Goal: Navigation & Orientation: Understand site structure

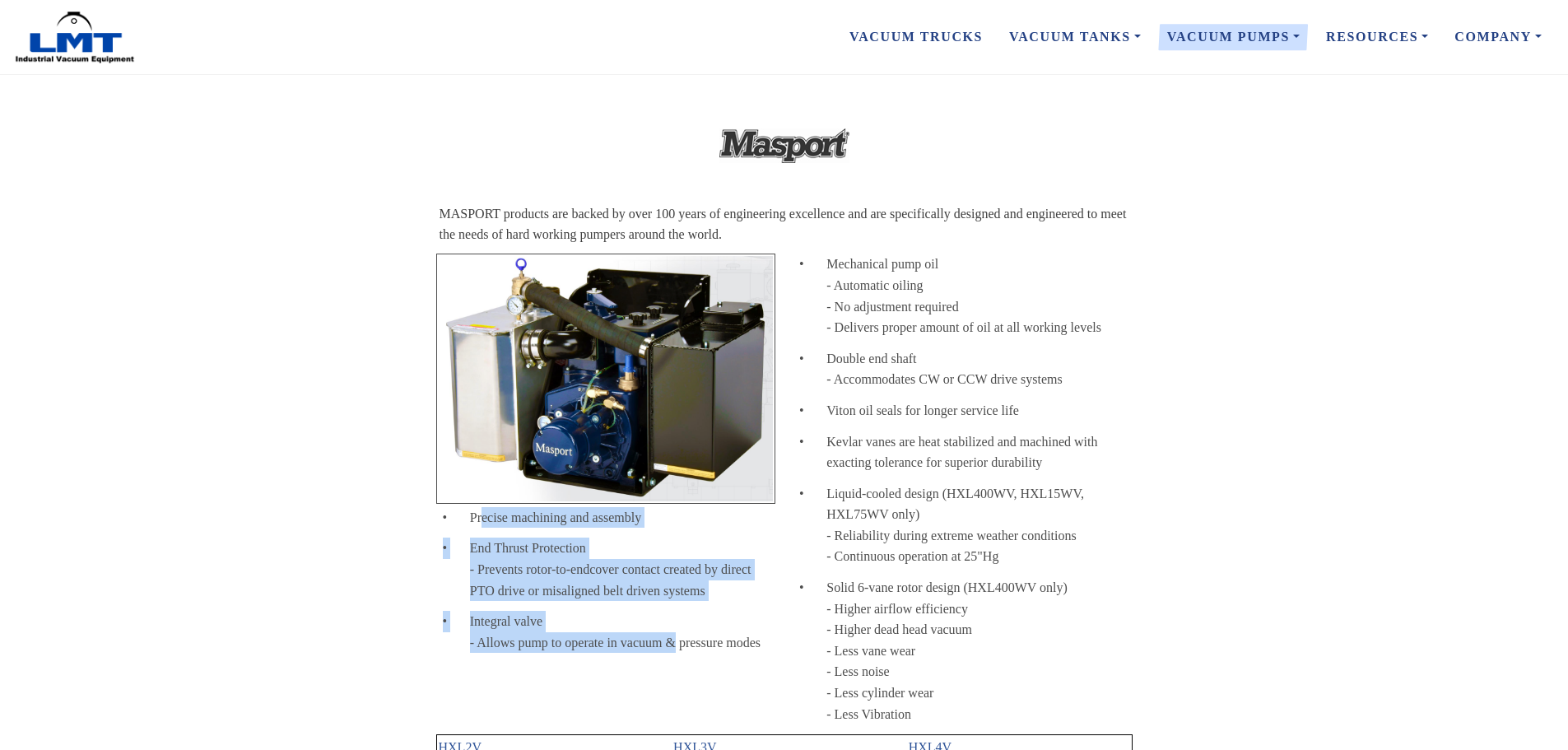
drag, startPoint x: 480, startPoint y: 523, endPoint x: 676, endPoint y: 643, distance: 229.8
click at [676, 643] on div "• Precise machining and assembly • End Thrust Protection - Prevents rotor-to-en…" at bounding box center [606, 457] width 343 height 409
click at [676, 643] on div "Integral valve - Allows pump to operate in vacuum & pressure modes" at bounding box center [623, 632] width 305 height 42
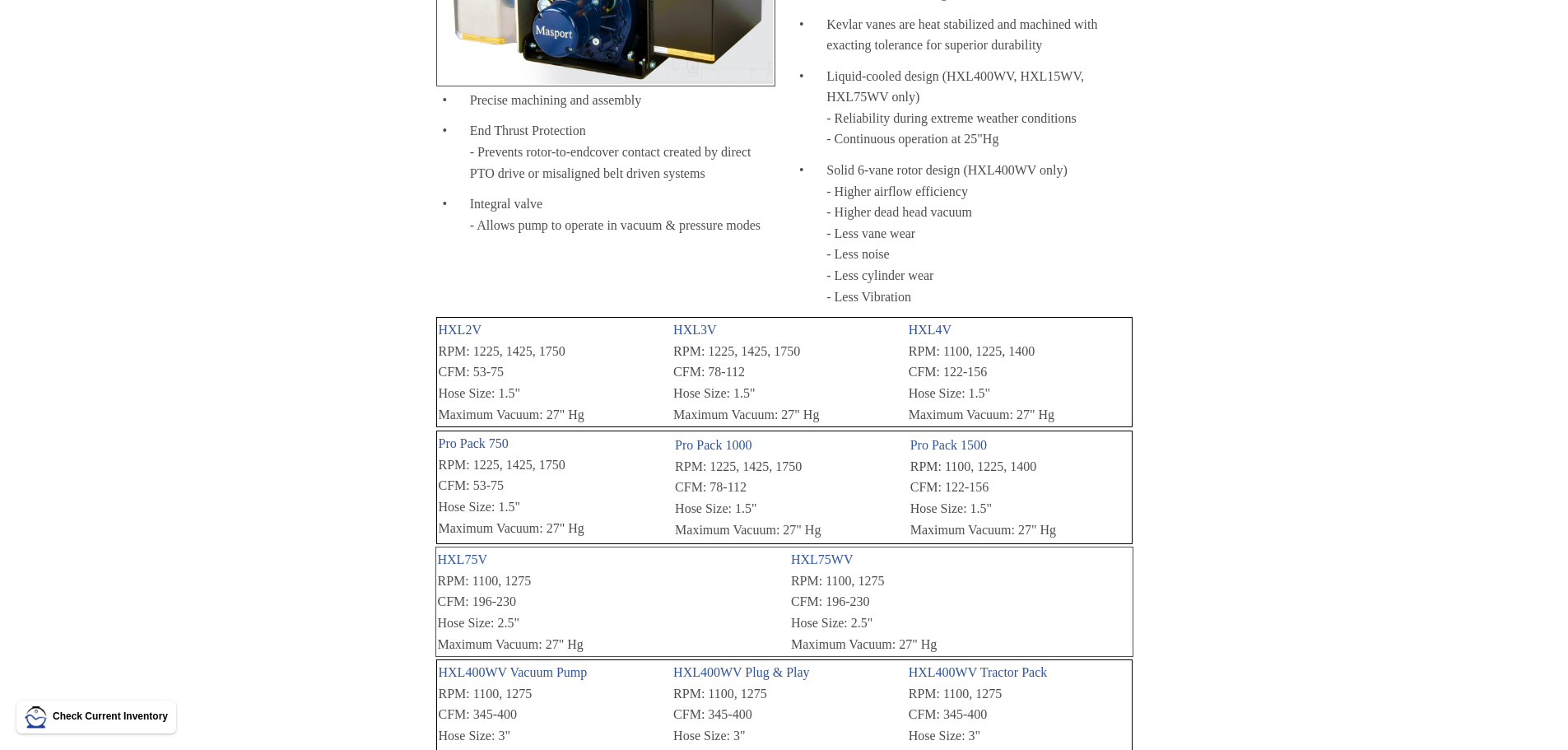
scroll to position [247, 0]
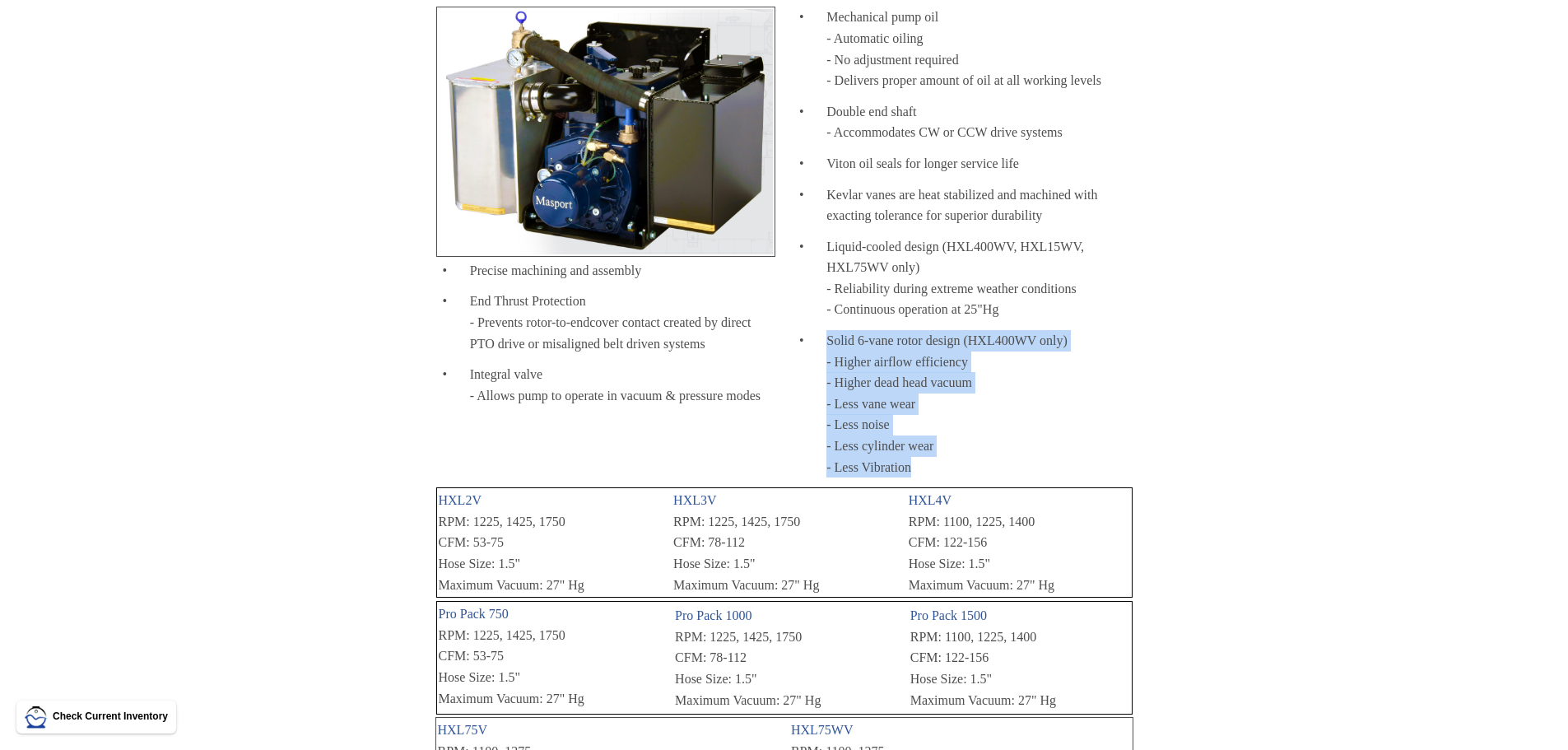
drag, startPoint x: 865, startPoint y: 335, endPoint x: 1117, endPoint y: 470, distance: 285.9
click at [1117, 470] on div "Solid 6-vane rotor design (HXL400WV only) - Higher airflow efficiency - Higher …" at bounding box center [979, 404] width 305 height 147
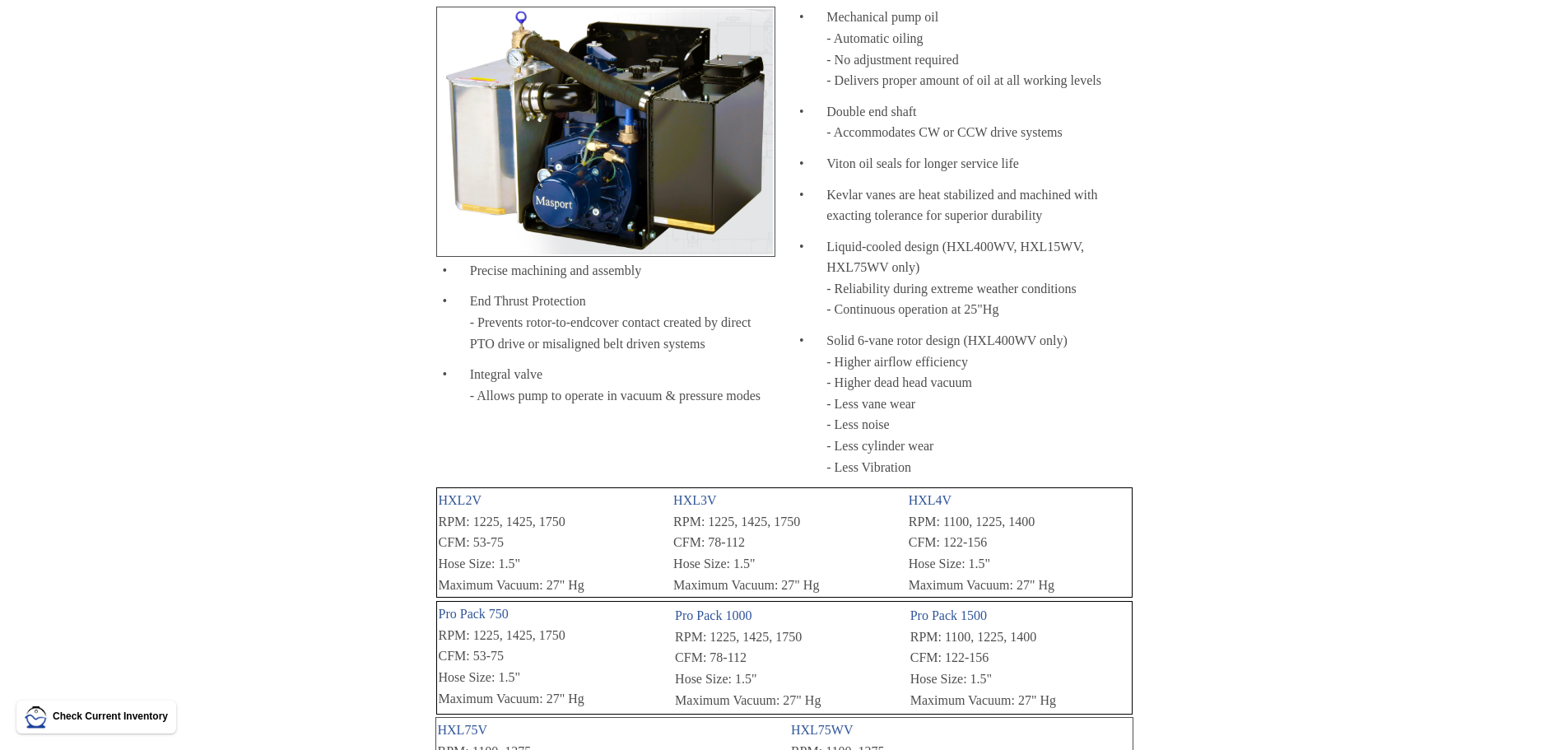
scroll to position [164, 0]
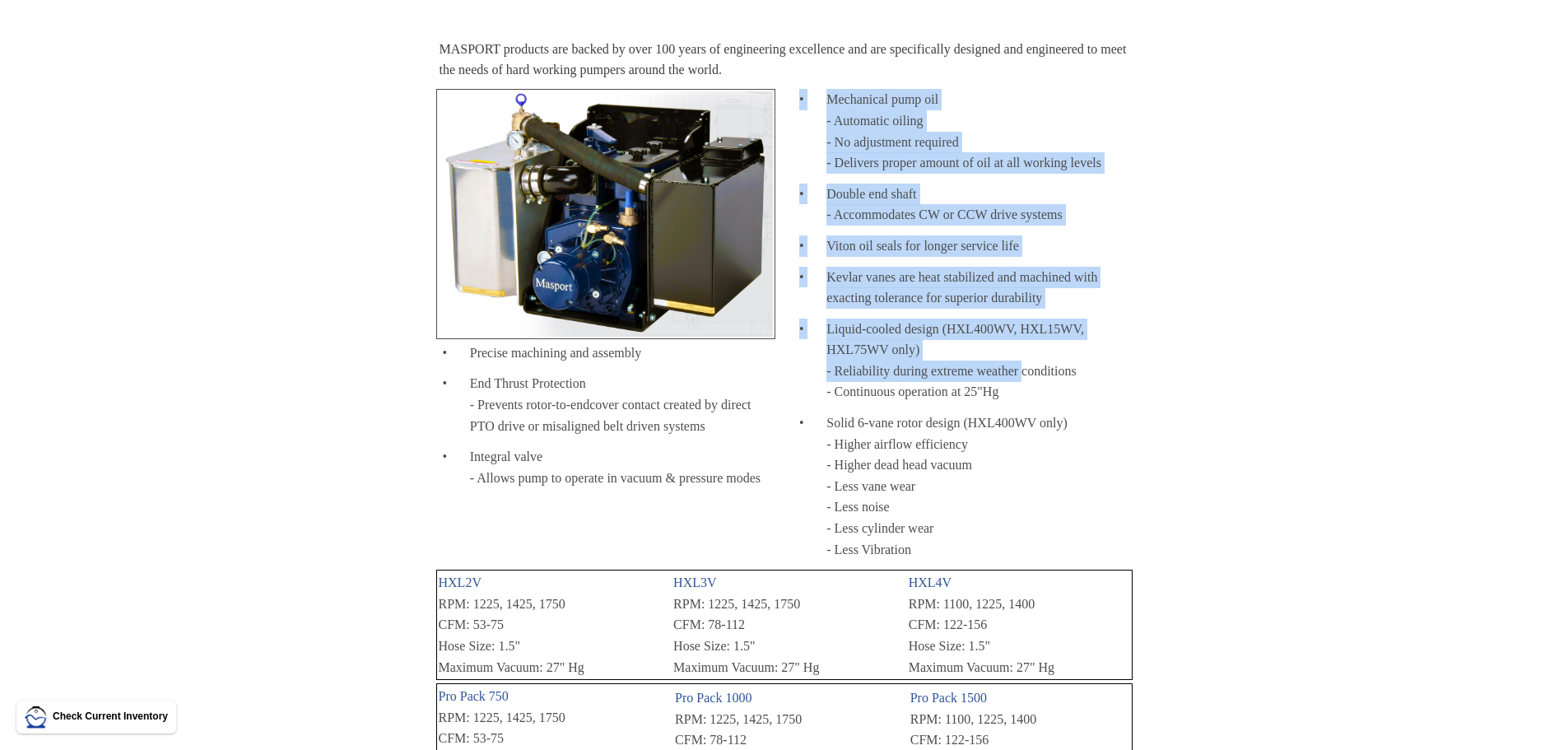
drag, startPoint x: 800, startPoint y: 97, endPoint x: 1023, endPoint y: 394, distance: 371.4
click at [1023, 391] on div "• Mechanical pump oil - Automatic oiling - No adjustment required - Delivers pr…" at bounding box center [963, 328] width 343 height 481
click at [1023, 394] on div "Liquid-cooled design (HXL400WV, HXL15WV, HXL75WV only) - Reliability during ext…" at bounding box center [979, 361] width 305 height 84
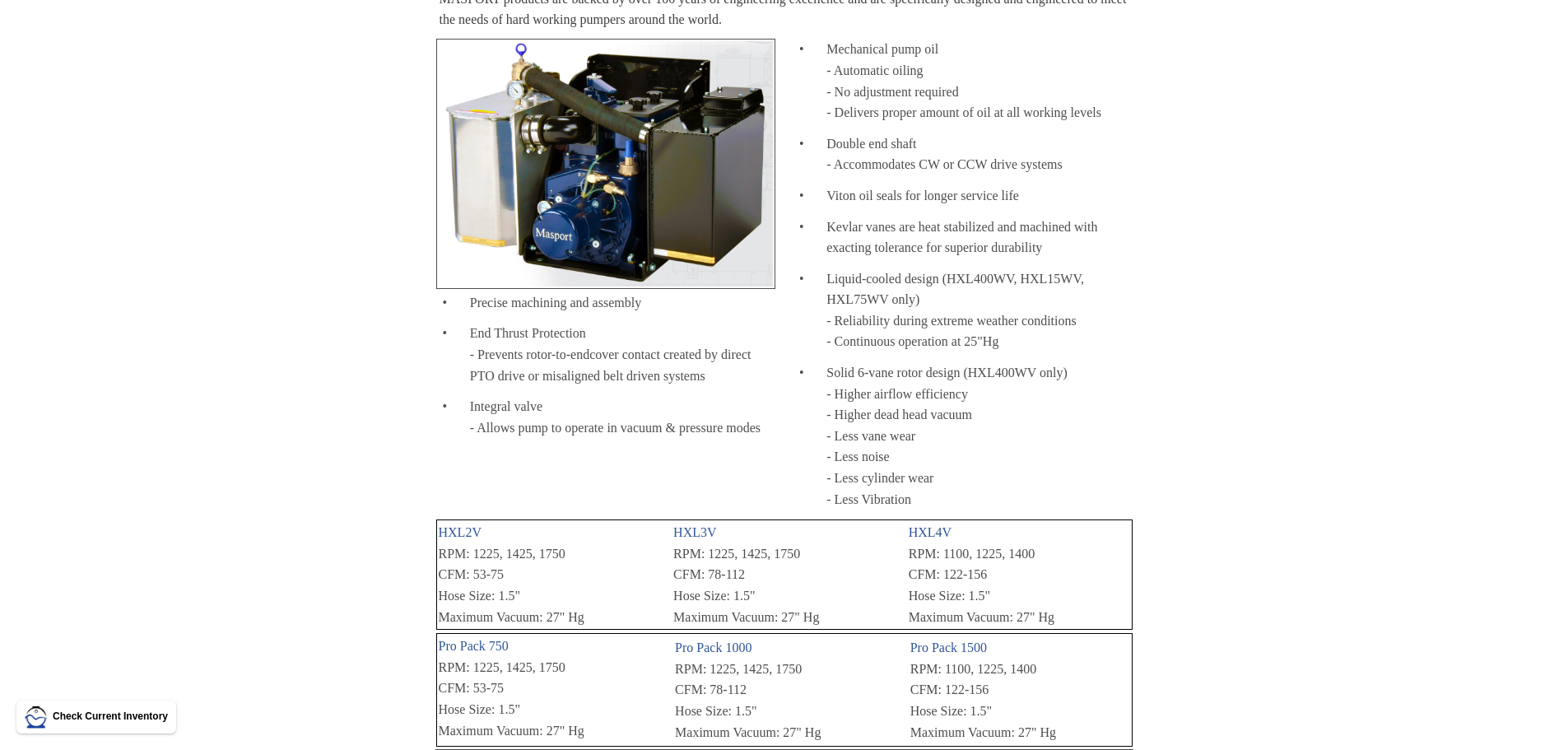
scroll to position [0, 0]
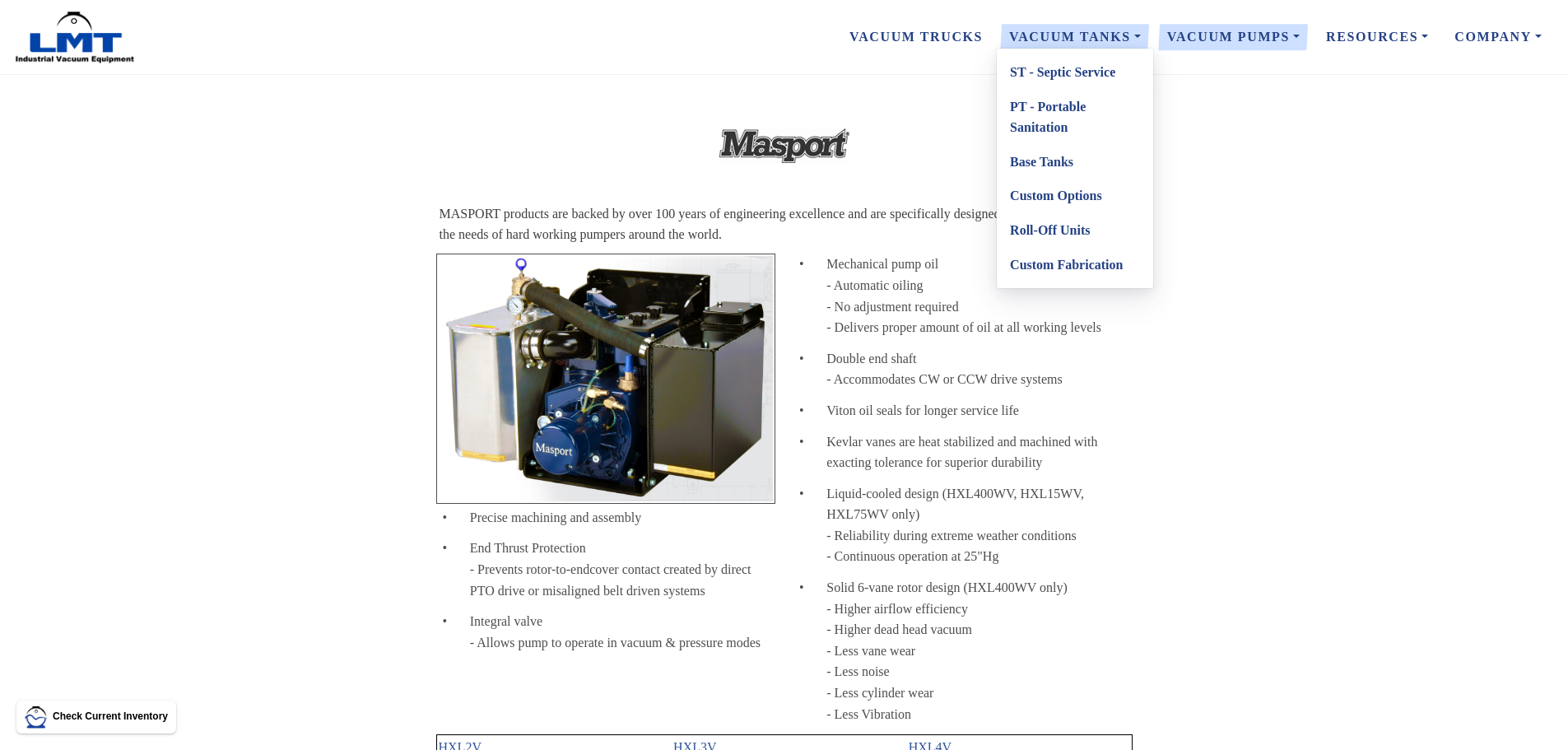
click at [1065, 227] on link "Roll-Off Units" at bounding box center [1075, 230] width 156 height 35
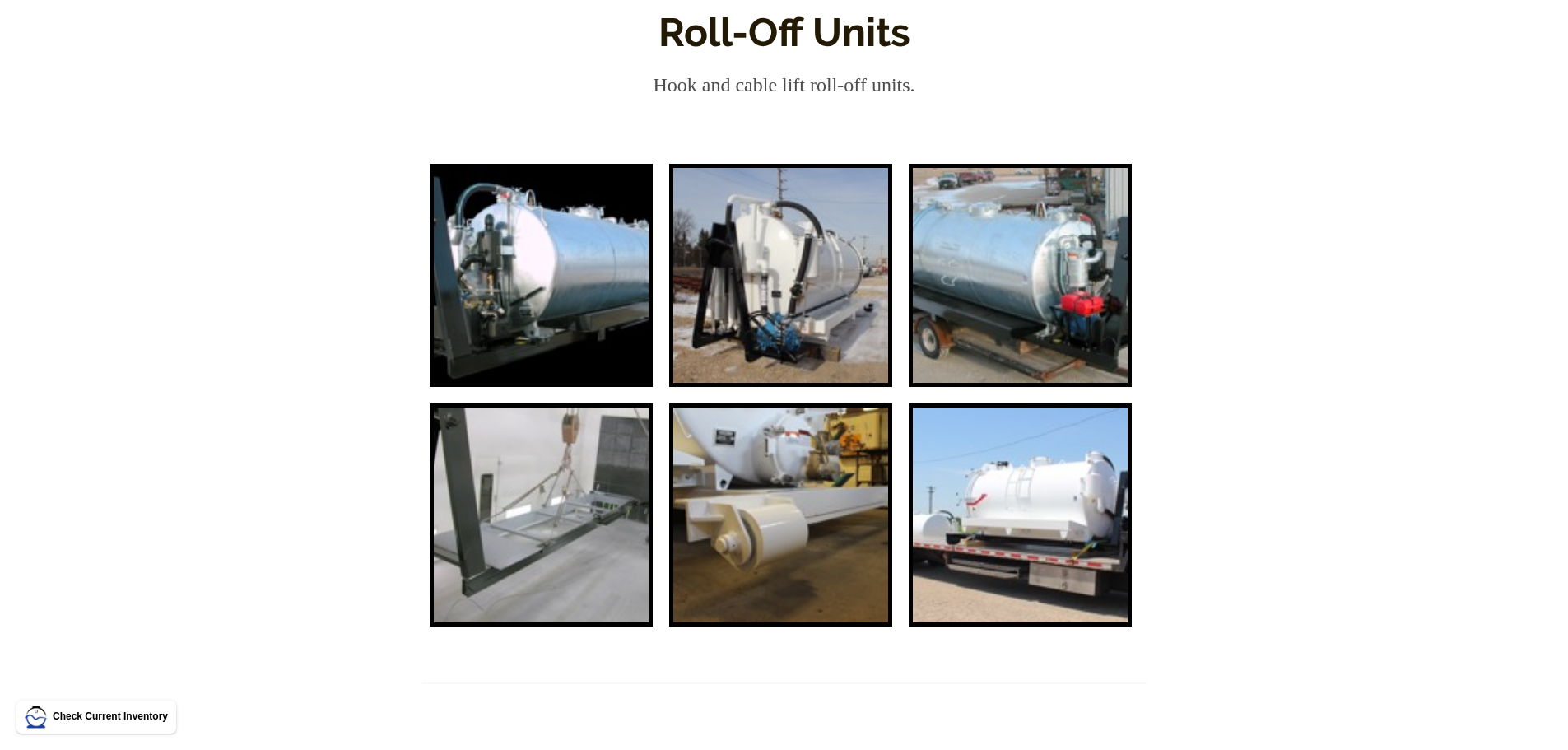
scroll to position [82, 0]
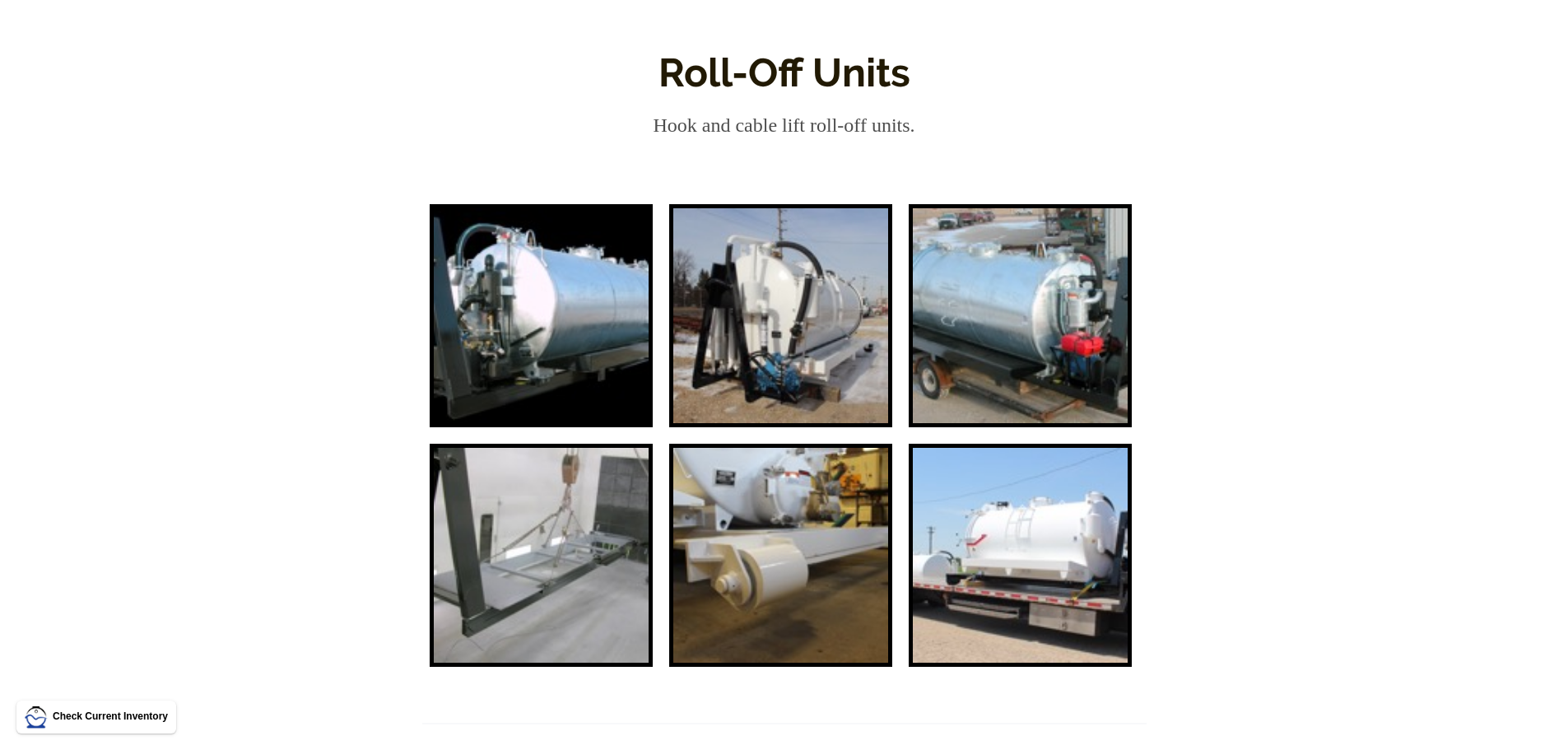
click at [622, 342] on img at bounding box center [541, 315] width 215 height 215
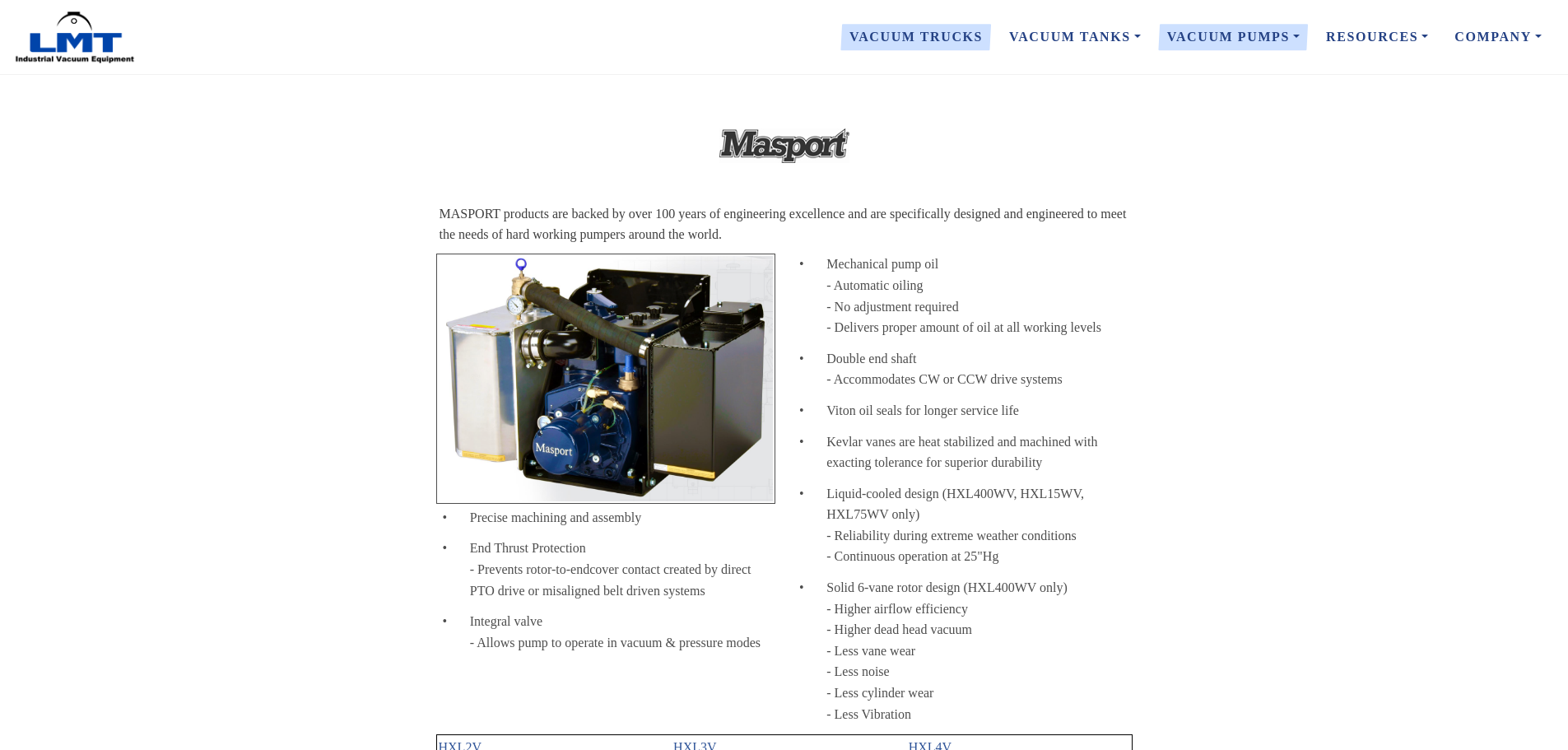
click at [939, 36] on link "Vacuum Trucks" at bounding box center [916, 37] width 160 height 35
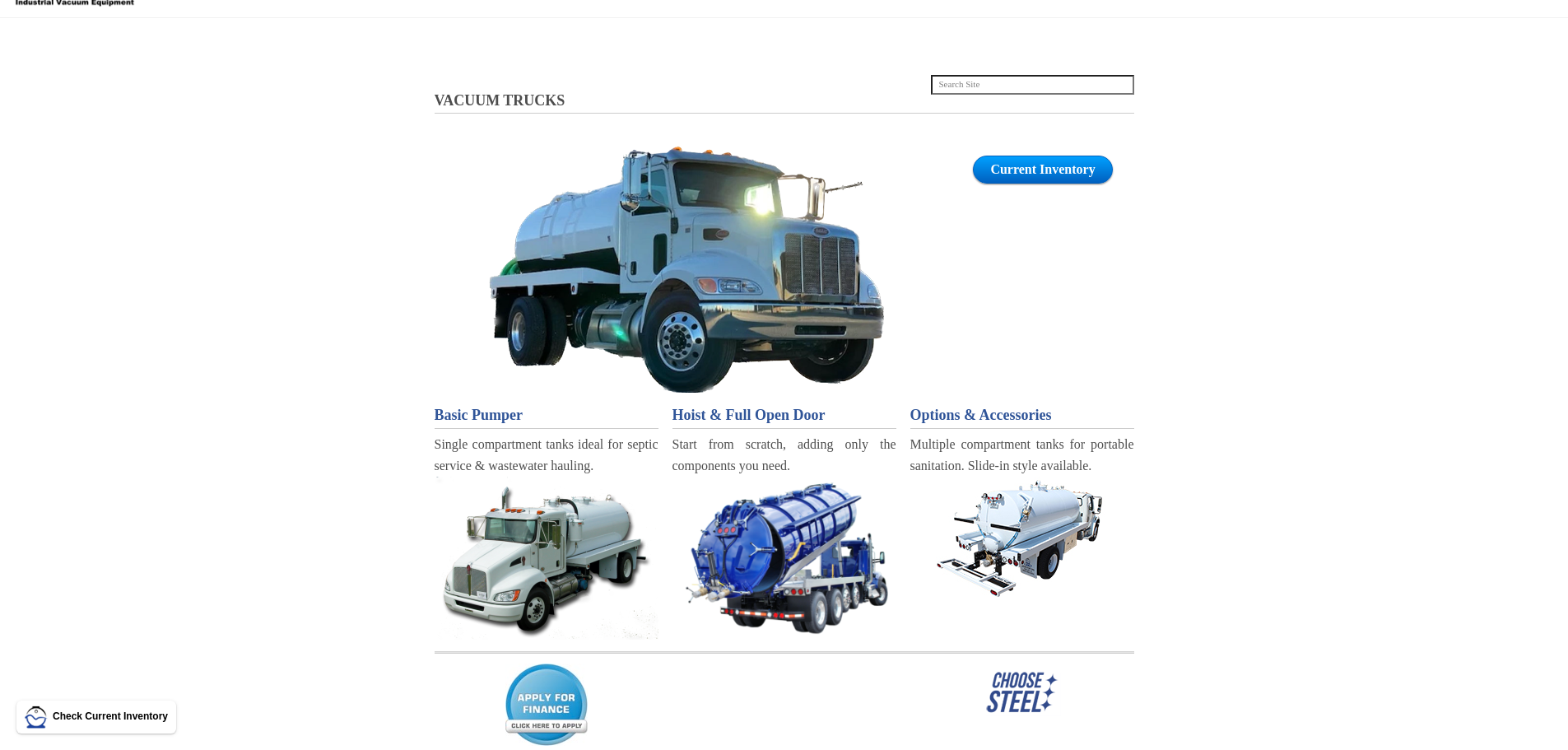
scroll to position [164, 0]
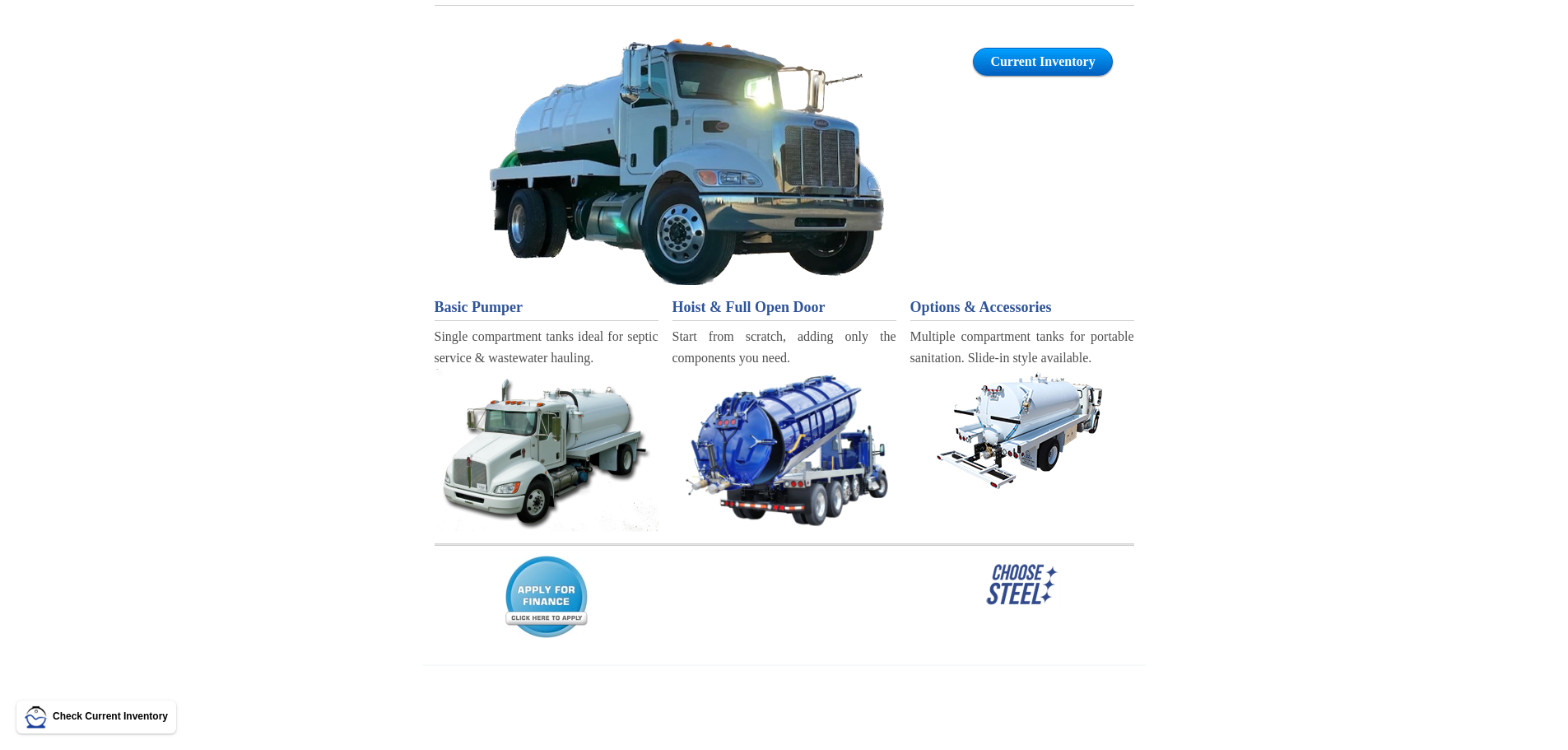
click at [1055, 413] on img at bounding box center [1022, 430] width 214 height 123
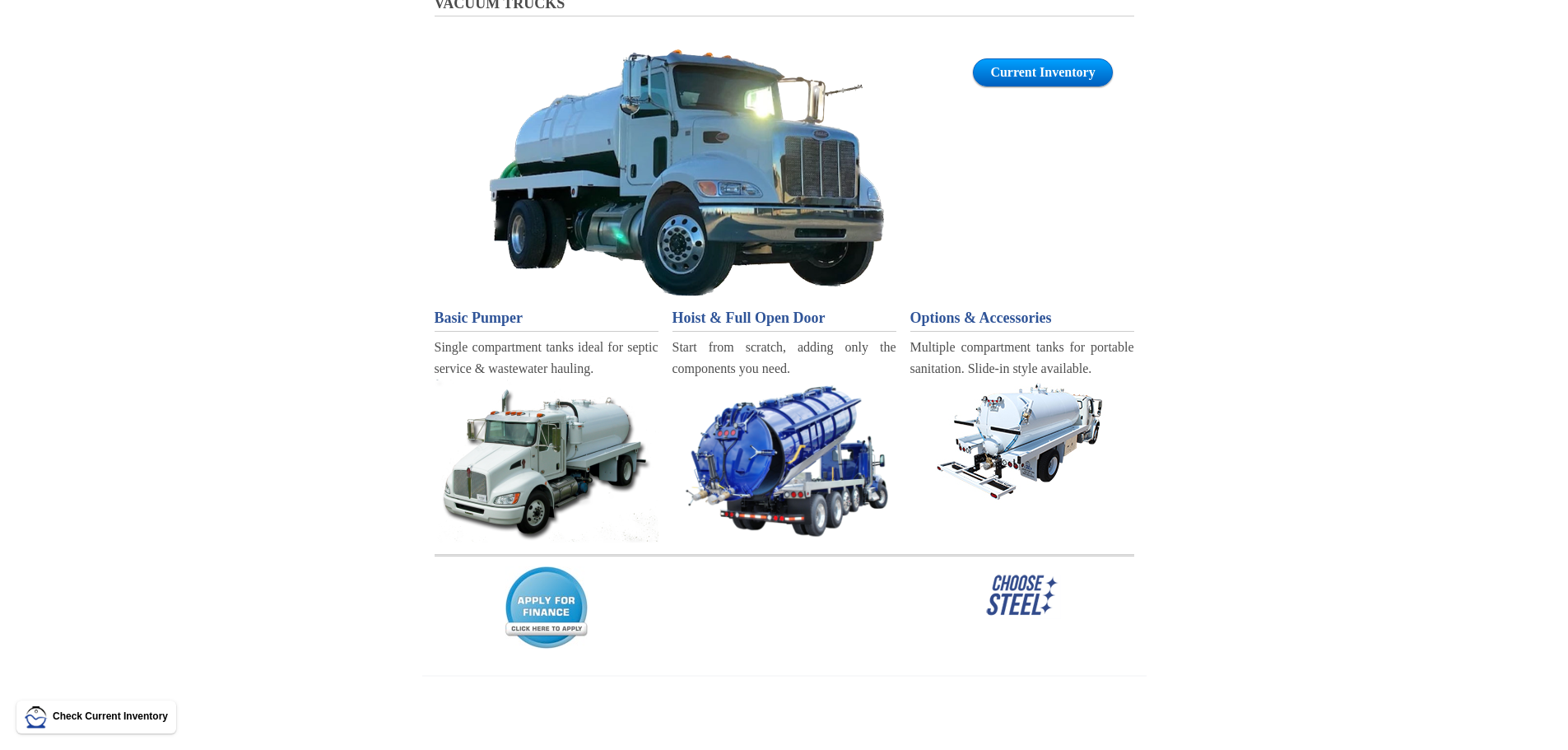
scroll to position [0, 0]
